Goal: Check status: Check status

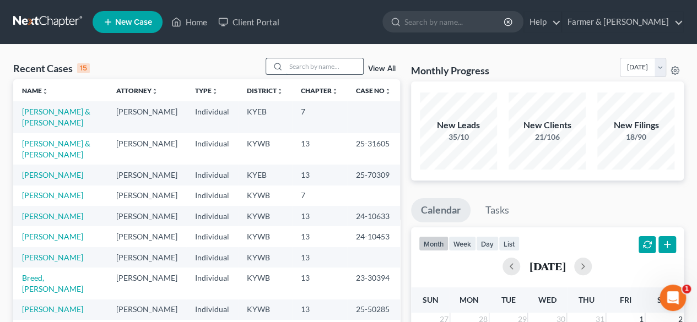
click at [304, 71] on input "search" at bounding box center [324, 66] width 77 height 16
paste input "23-40522"
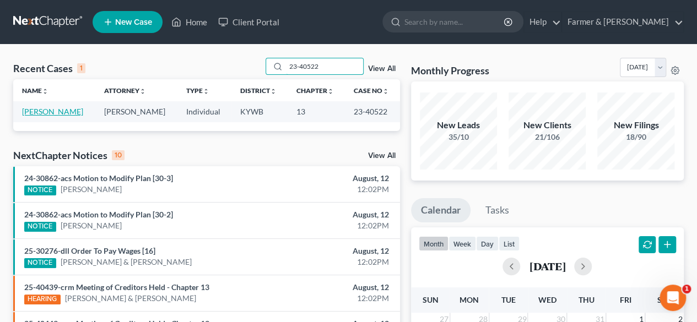
type input "23-40522"
click at [43, 111] on link "Lovell, Joel" at bounding box center [52, 111] width 61 height 9
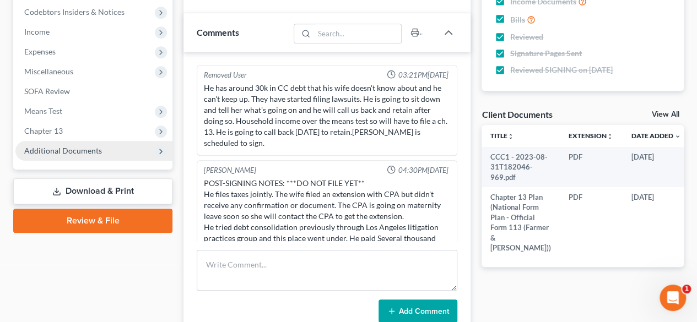
scroll to position [64, 0]
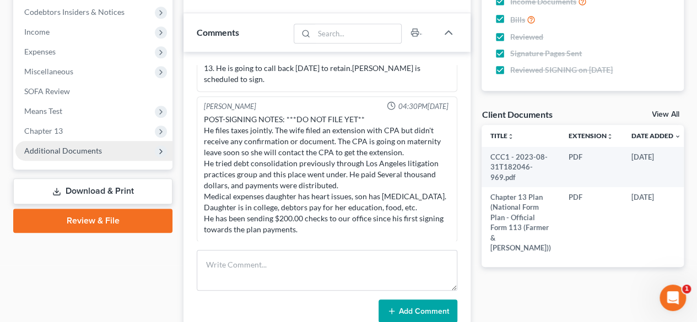
click at [94, 150] on span "Additional Documents" at bounding box center [63, 150] width 78 height 9
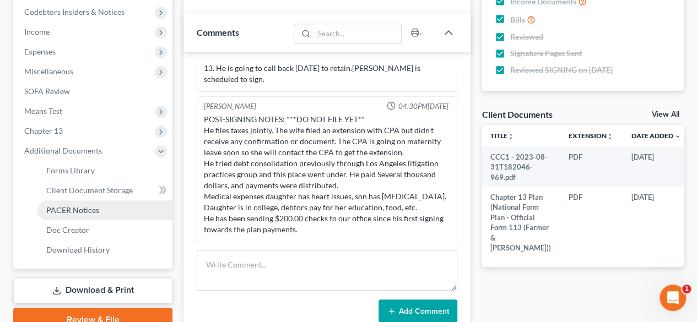
click at [84, 207] on span "PACER Notices" at bounding box center [72, 210] width 53 height 9
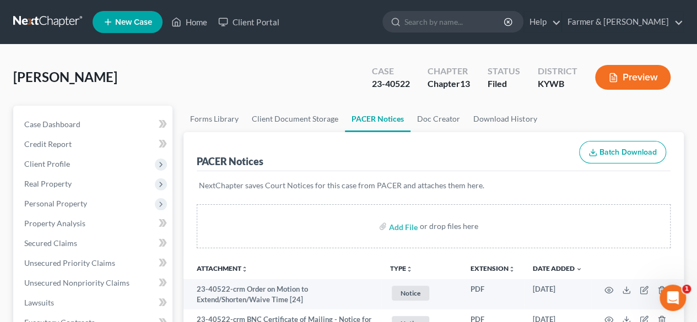
click at [25, 24] on link at bounding box center [48, 22] width 71 height 20
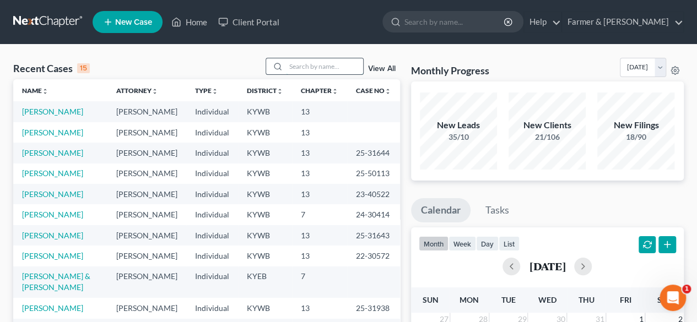
click at [310, 64] on input "search" at bounding box center [324, 66] width 77 height 16
paste input "25-50647"
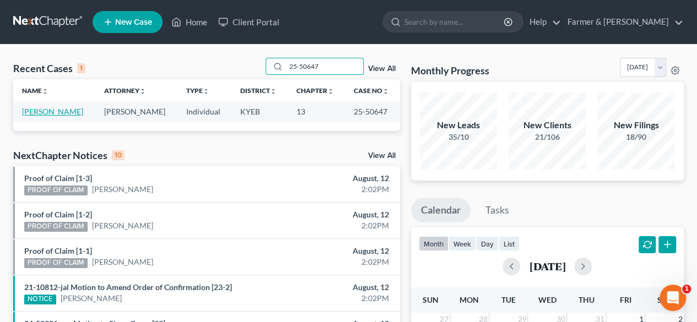
type input "25-50647"
click at [59, 111] on link "Thomas, Marcus" at bounding box center [52, 111] width 61 height 9
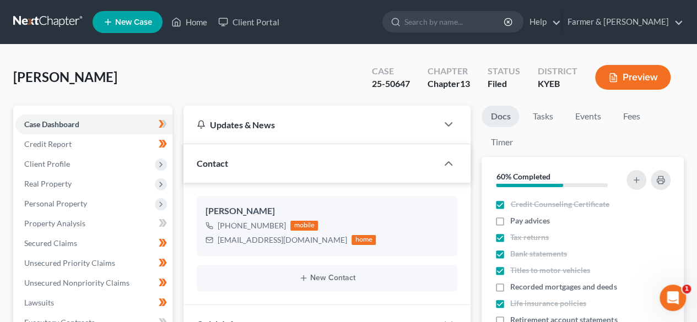
scroll to position [461, 0]
drag, startPoint x: 235, startPoint y: 76, endPoint x: 254, endPoint y: 69, distance: 19.9
click at [236, 76] on div "Thomas, Marcus Upgraded Case 25-50647 Chapter Chapter 13 Status Filed District …" at bounding box center [348, 82] width 671 height 48
click at [56, 23] on link at bounding box center [48, 22] width 71 height 20
